Goal: Check status

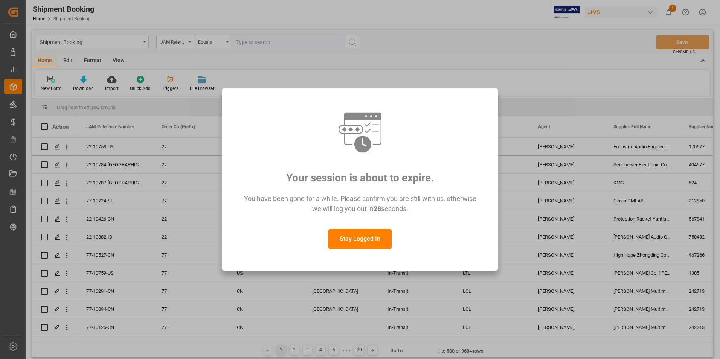
click at [353, 243] on button "Stay Logged In" at bounding box center [359, 239] width 63 height 20
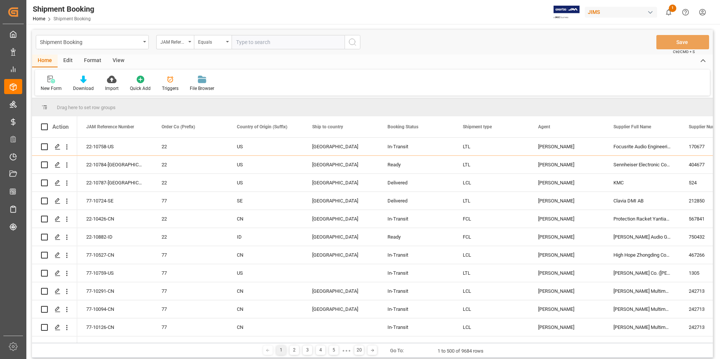
click at [264, 43] on input "text" at bounding box center [288, 42] width 113 height 14
paste input "22-10385-[GEOGRAPHIC_DATA]"
type input "22-10385-[GEOGRAPHIC_DATA]"
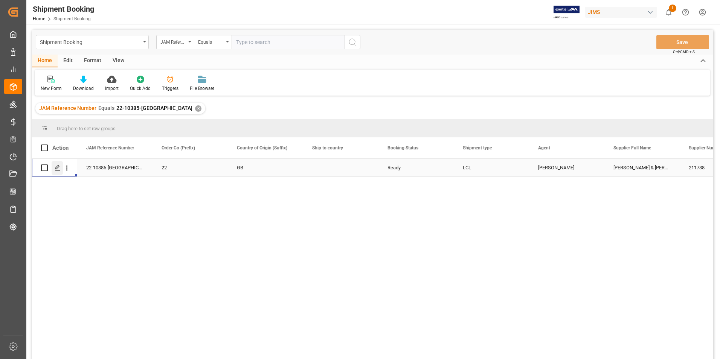
click at [58, 167] on icon "Press SPACE to select this row." at bounding box center [58, 168] width 6 height 6
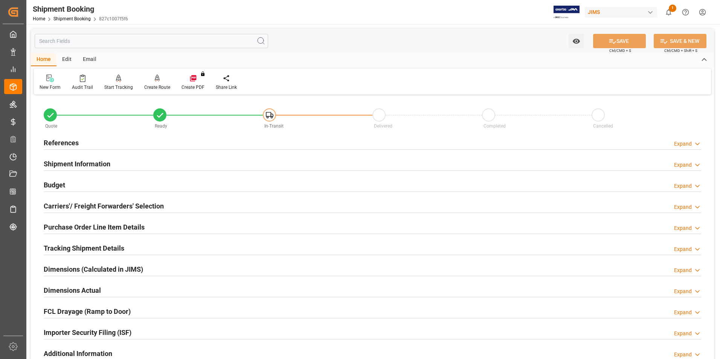
scroll to position [206, 0]
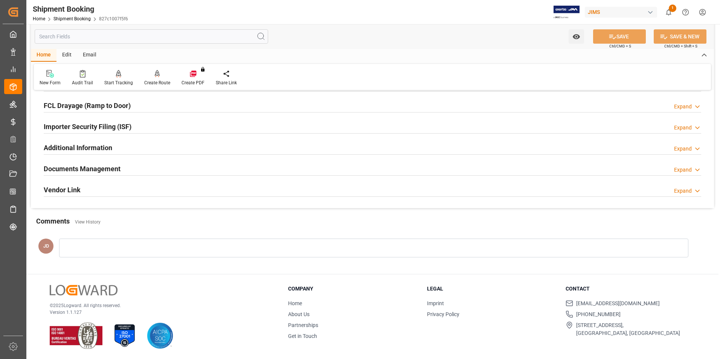
click at [76, 165] on h2 "Documents Management" at bounding box center [82, 169] width 77 height 10
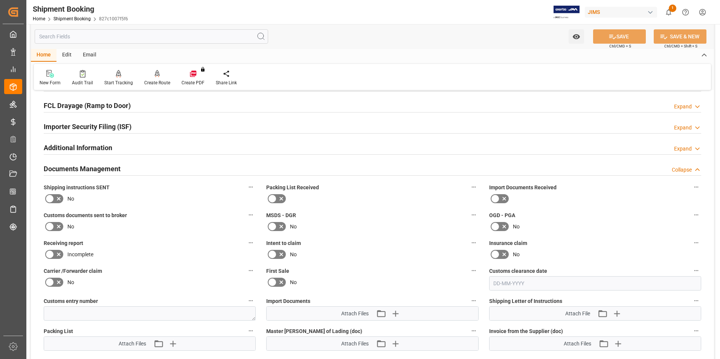
click at [503, 194] on icon at bounding box center [504, 198] width 9 height 9
click at [0, 0] on input "checkbox" at bounding box center [0, 0] width 0 height 0
click at [50, 225] on icon at bounding box center [49, 226] width 9 height 9
click at [0, 0] on input "checkbox" at bounding box center [0, 0] width 0 height 0
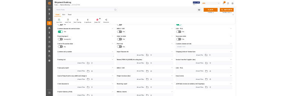
scroll to position [356, 0]
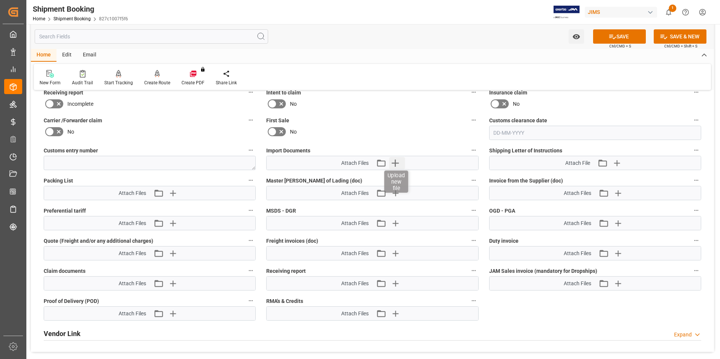
click at [396, 163] on icon "button" at bounding box center [394, 163] width 7 height 7
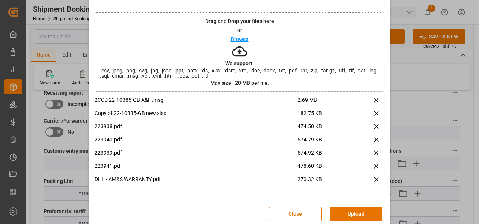
scroll to position [30, 0]
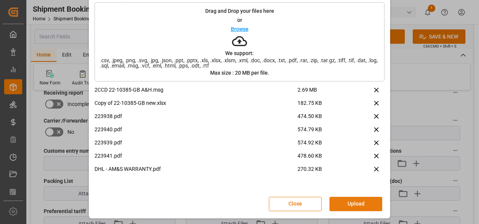
click at [352, 201] on button "Upload" at bounding box center [355, 203] width 53 height 14
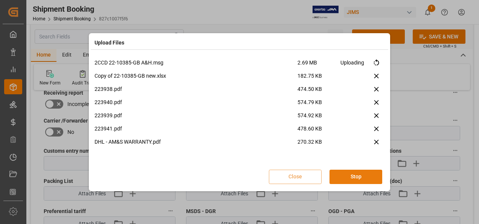
scroll to position [0, 0]
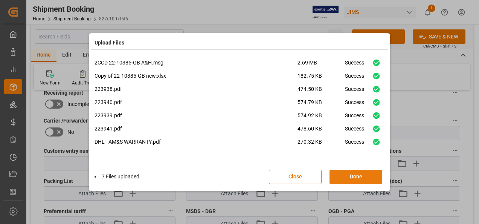
click at [353, 173] on button "Done" at bounding box center [355, 176] width 53 height 14
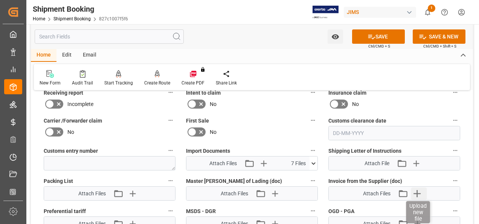
click at [418, 190] on icon "button" at bounding box center [417, 193] width 12 height 12
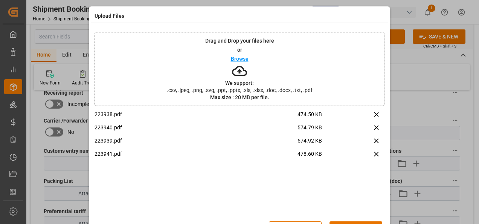
scroll to position [24, 0]
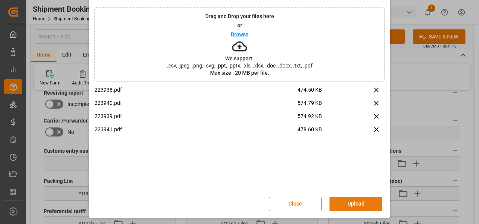
click at [354, 203] on button "Upload" at bounding box center [355, 203] width 53 height 14
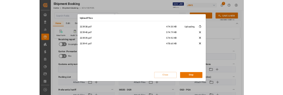
scroll to position [0, 0]
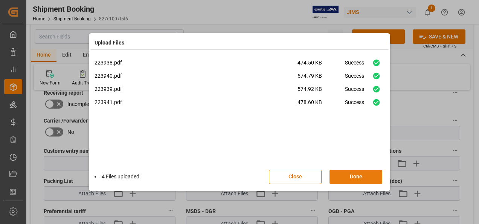
click at [359, 173] on button "Done" at bounding box center [355, 176] width 53 height 14
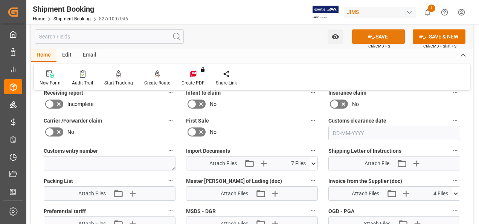
click at [380, 37] on button "SAVE" at bounding box center [378, 36] width 53 height 14
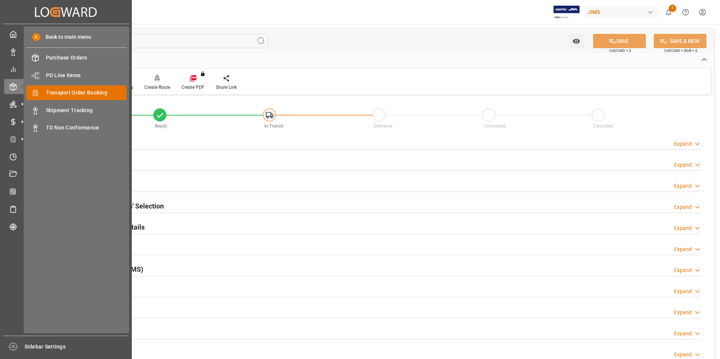
click at [85, 91] on span "Transport Order Booking" at bounding box center [86, 93] width 81 height 8
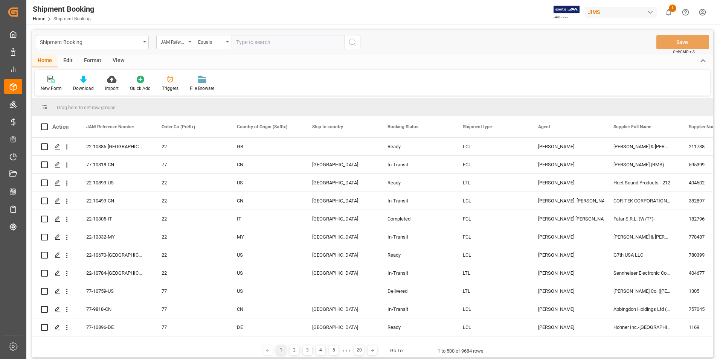
click at [282, 43] on input "text" at bounding box center [288, 42] width 113 height 14
type input "77-10717-US"
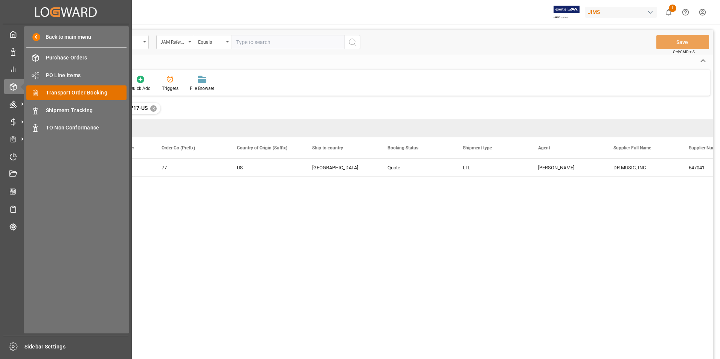
click at [91, 90] on span "Transport Order Booking" at bounding box center [86, 93] width 81 height 8
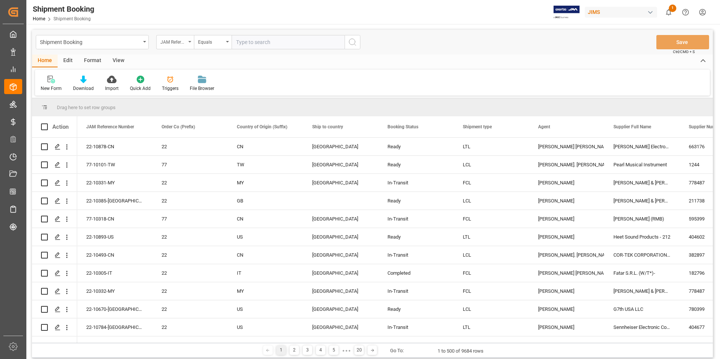
click at [190, 41] on icon "open menu" at bounding box center [189, 42] width 3 height 2
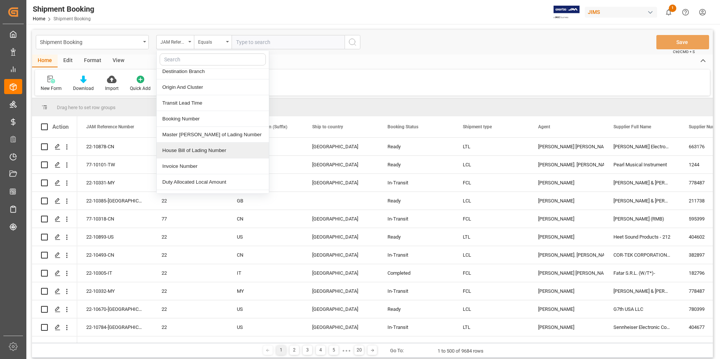
scroll to position [339, 0]
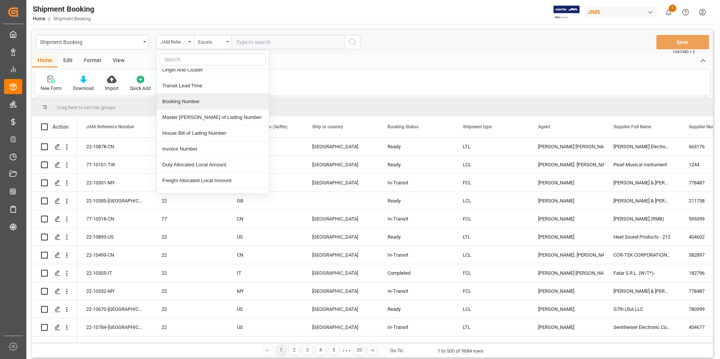
click at [193, 99] on div "Booking Number" at bounding box center [213, 102] width 112 height 16
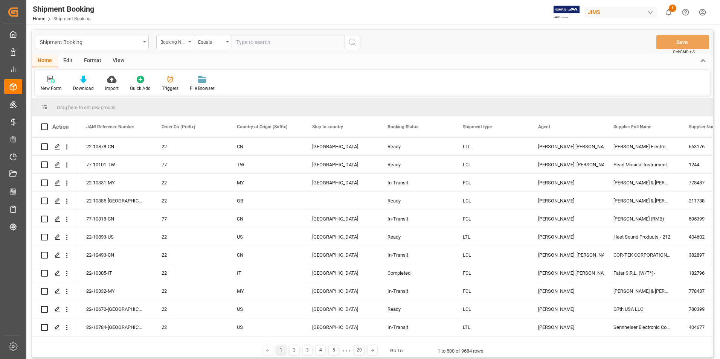
click at [292, 45] on input "text" at bounding box center [288, 42] width 113 height 14
paste input "3889809416"
type input "3889809416"
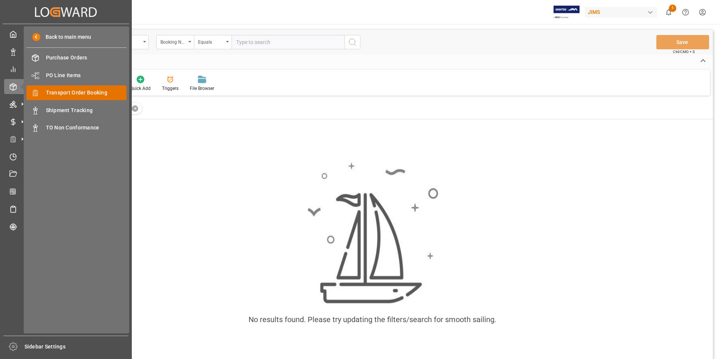
click at [97, 92] on span "Transport Order Booking" at bounding box center [86, 93] width 81 height 8
